Goal: Task Accomplishment & Management: Manage account settings

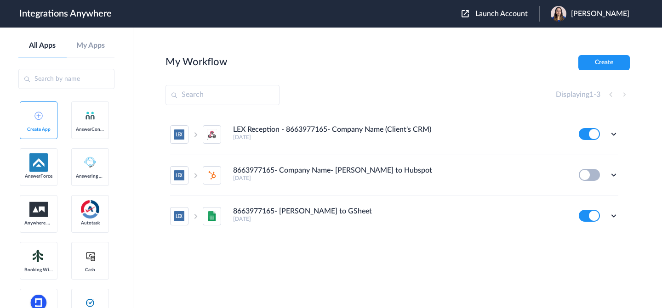
click at [490, 9] on div "Launch Account Akanksha Sharma My Account Logout" at bounding box center [549, 14] width 177 height 16
click at [489, 11] on span "Launch Account" at bounding box center [501, 13] width 52 height 7
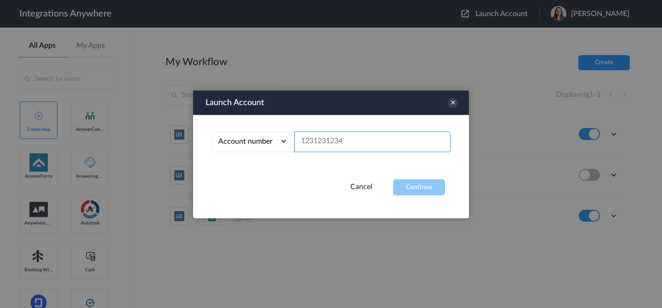
click at [353, 144] on input "text" at bounding box center [372, 141] width 156 height 21
paste input "3369204256"
type input "3369204256"
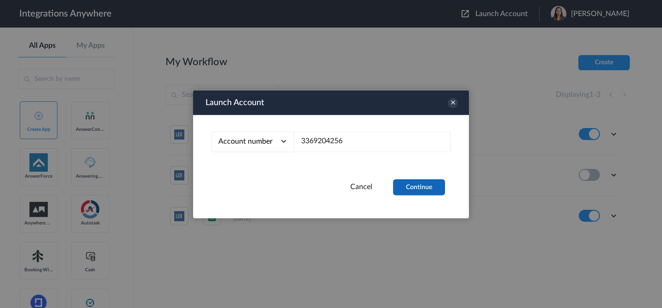
click at [433, 190] on button "Continue" at bounding box center [419, 187] width 52 height 16
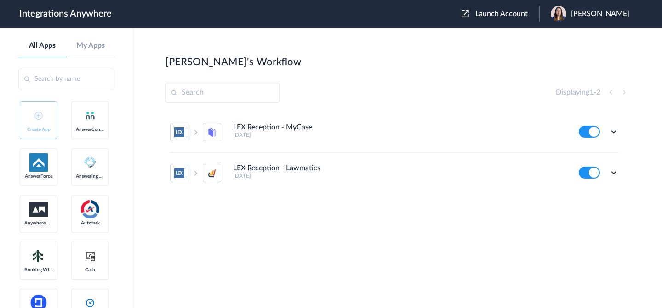
click at [619, 133] on ul "LEX Reception - MyCase 2 years ago Edit Task history Delete LEX Reception - Law…" at bounding box center [393, 152] width 457 height 81
click at [615, 131] on icon at bounding box center [613, 131] width 9 height 9
click at [594, 149] on li "Edit" at bounding box center [588, 153] width 60 height 17
click at [615, 174] on icon at bounding box center [613, 172] width 9 height 9
click at [599, 194] on li "Edit" at bounding box center [588, 194] width 60 height 17
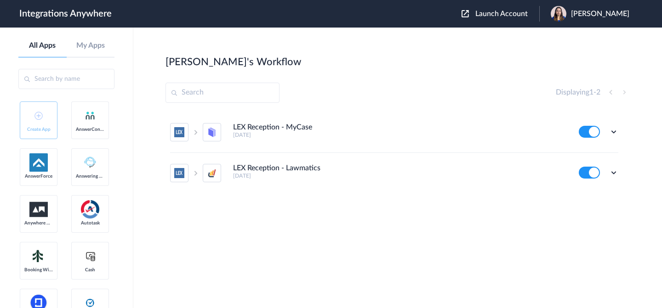
click at [597, 13] on span "[PERSON_NAME]" at bounding box center [600, 14] width 58 height 9
click at [559, 40] on link "My Account" at bounding box center [563, 37] width 35 height 6
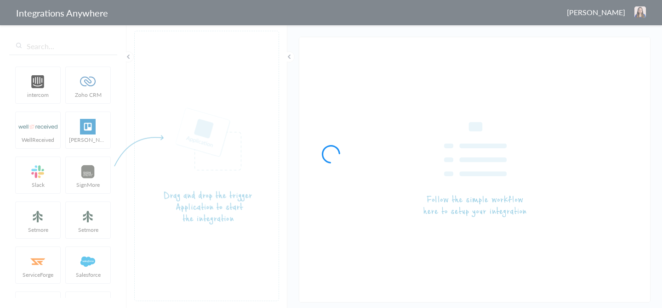
type input "LEX Reception - MyCase"
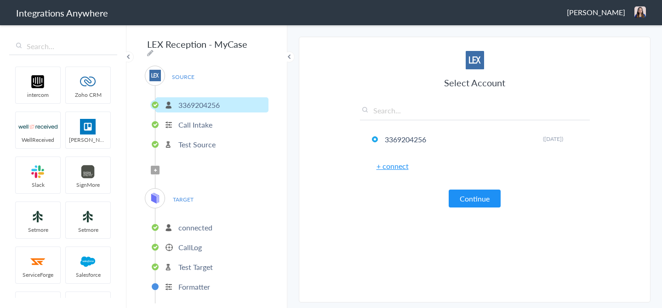
click at [208, 223] on p "connected" at bounding box center [195, 227] width 34 height 11
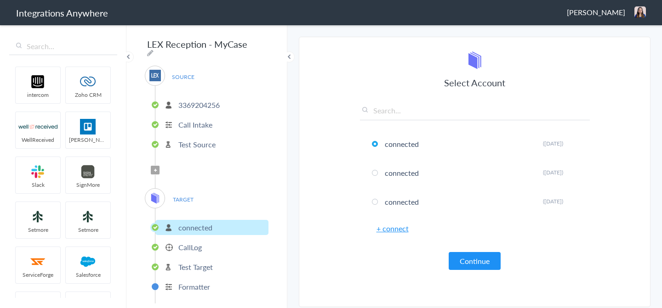
click at [193, 246] on p "CallLog" at bounding box center [189, 247] width 23 height 11
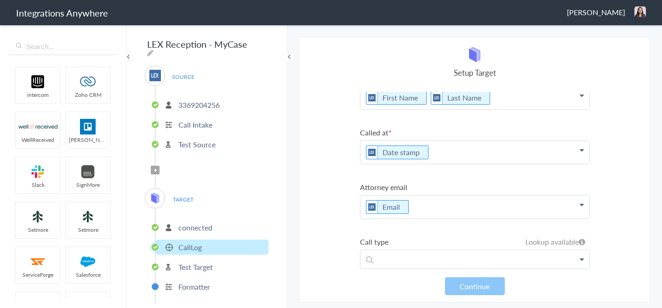
scroll to position [137, 0]
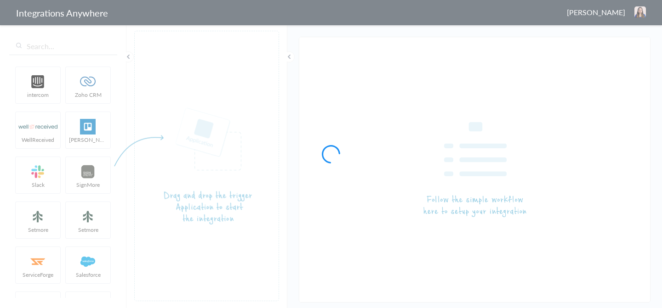
type input "LEX Reception - Lawmatics"
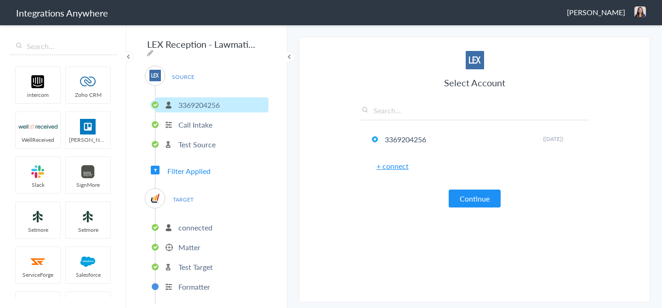
click at [210, 226] on p "connected" at bounding box center [195, 227] width 34 height 11
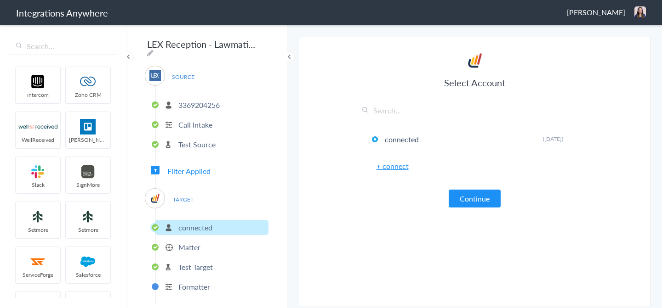
click at [186, 248] on p "Matter" at bounding box center [189, 247] width 22 height 11
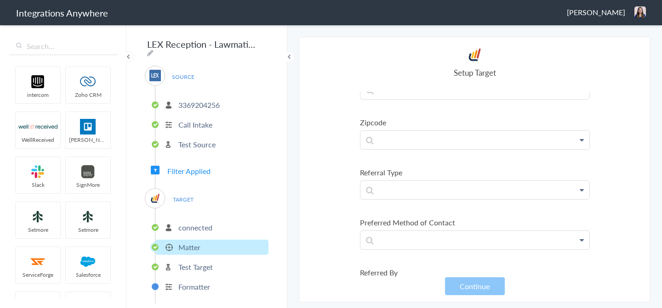
scroll to position [910, 0]
